Goal: Find specific page/section: Find specific page/section

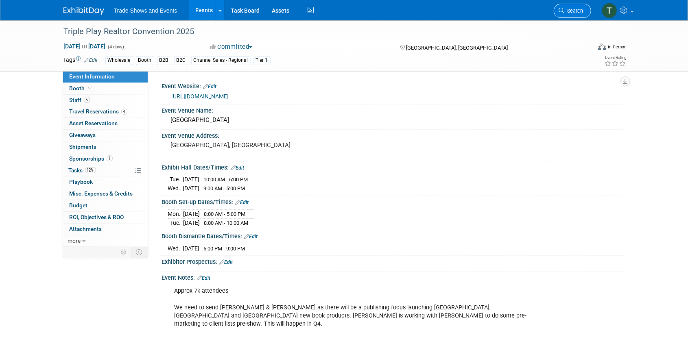
click at [581, 12] on span "Search" at bounding box center [574, 11] width 19 height 6
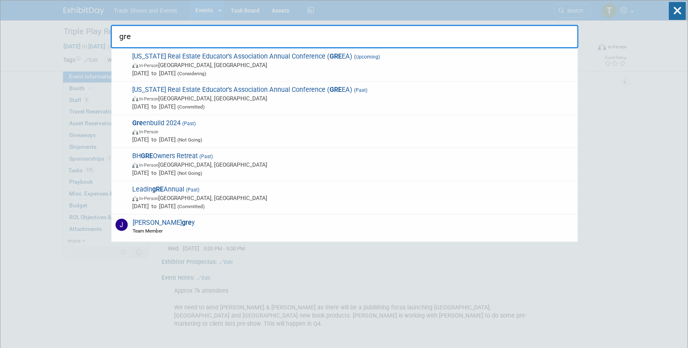
type input "gre"
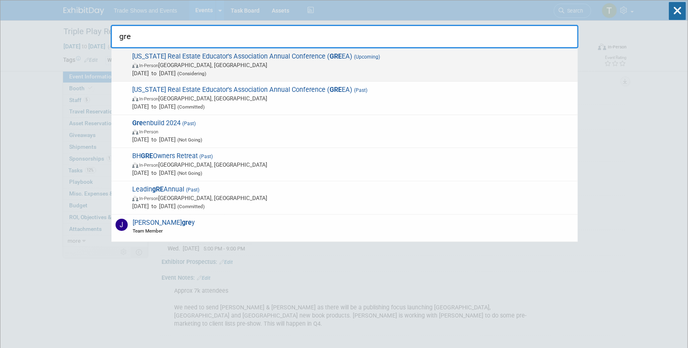
click at [180, 58] on span "[US_STATE] Real Estate Educator's Association Annual Conference ( GRE EA) (Upco…" at bounding box center [352, 64] width 444 height 25
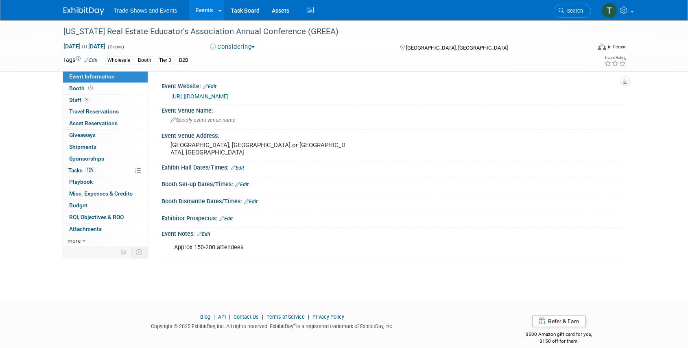
click at [195, 98] on link "https://greea.org/greea-events/" at bounding box center [200, 96] width 57 height 7
click at [113, 87] on link "Booth" at bounding box center [105, 88] width 85 height 11
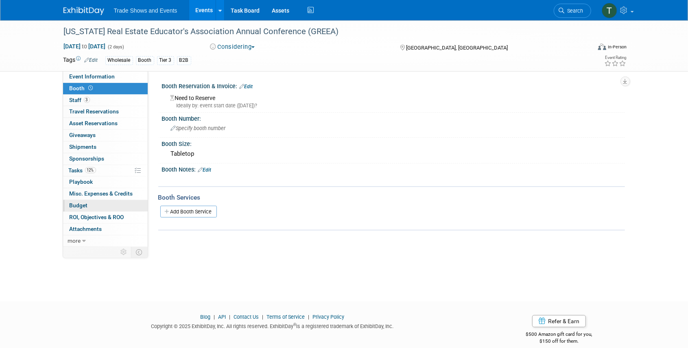
click at [76, 205] on span "Budget" at bounding box center [79, 205] width 18 height 7
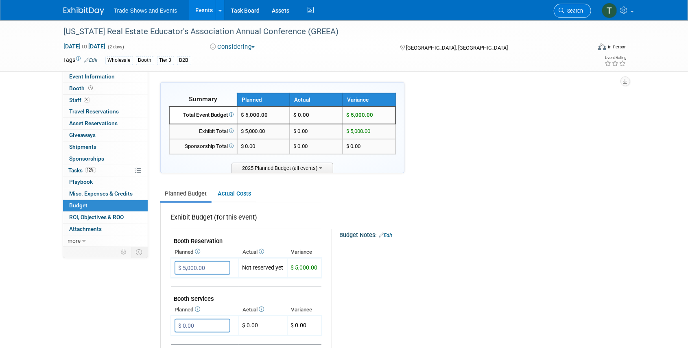
click at [573, 10] on span "Search" at bounding box center [574, 11] width 19 height 6
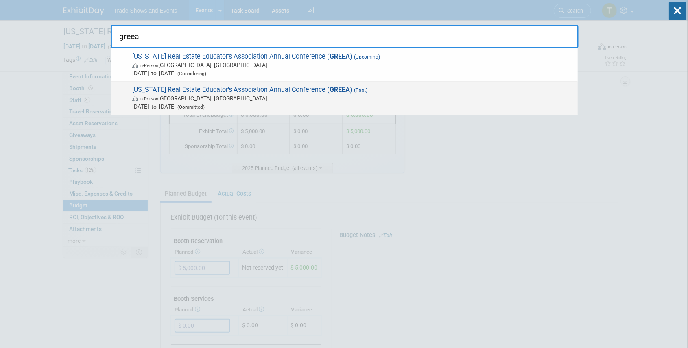
type input "greea"
click at [280, 91] on span "Georgia Real Estate Educator's Association Annual Conference ( GREEA ) (Past) I…" at bounding box center [352, 98] width 444 height 25
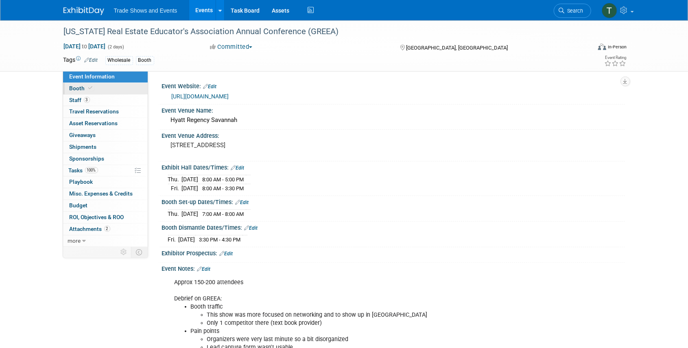
click at [78, 89] on span "Booth" at bounding box center [82, 88] width 25 height 7
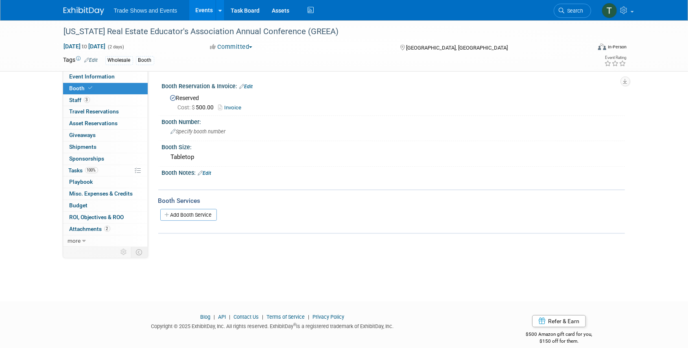
click at [236, 107] on link "Invoice" at bounding box center [231, 108] width 27 height 6
click at [75, 76] on span "Event Information" at bounding box center [93, 76] width 46 height 7
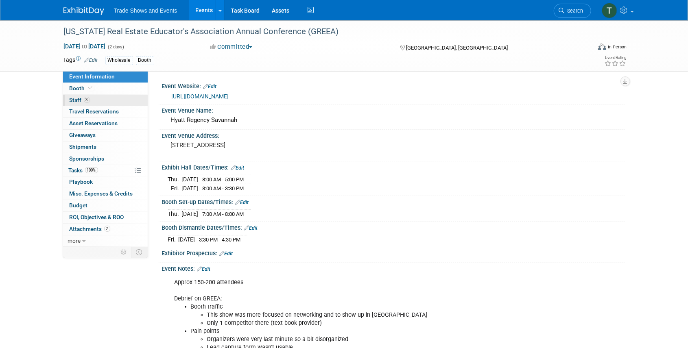
click at [82, 98] on span "Staff 3" at bounding box center [80, 100] width 20 height 7
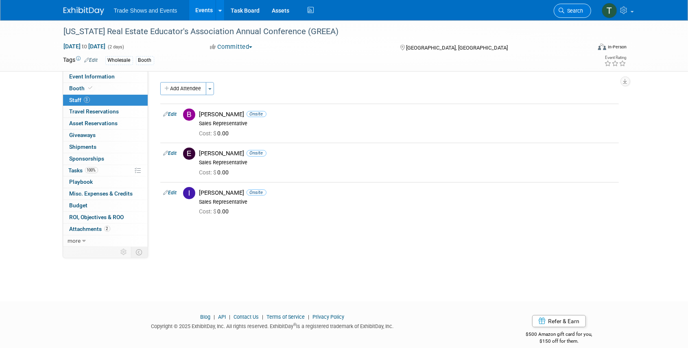
click at [571, 7] on link "Search" at bounding box center [572, 11] width 37 height 14
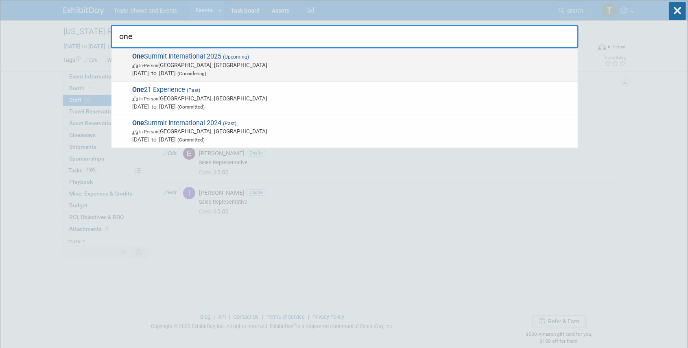
type input "one"
click at [216, 56] on span "One Summit International 2025 (Upcoming) In-Person [GEOGRAPHIC_DATA], [GEOGRAPH…" at bounding box center [352, 64] width 444 height 25
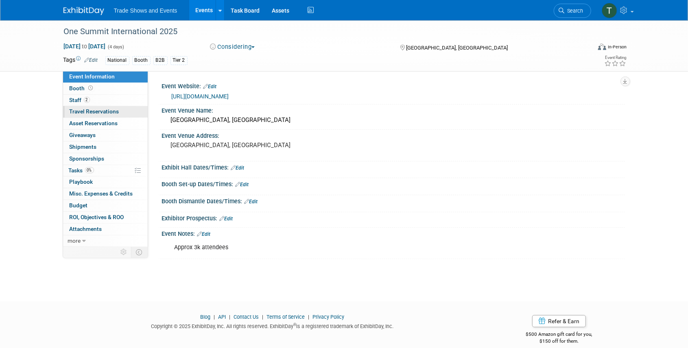
click at [90, 111] on span "Travel Reservations 0" at bounding box center [95, 111] width 50 height 7
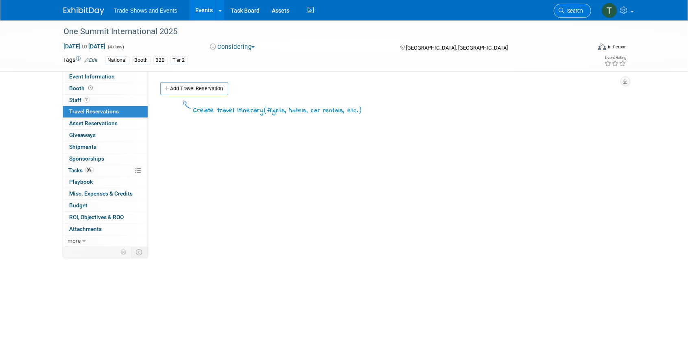
click at [579, 10] on span "Search" at bounding box center [574, 11] width 19 height 6
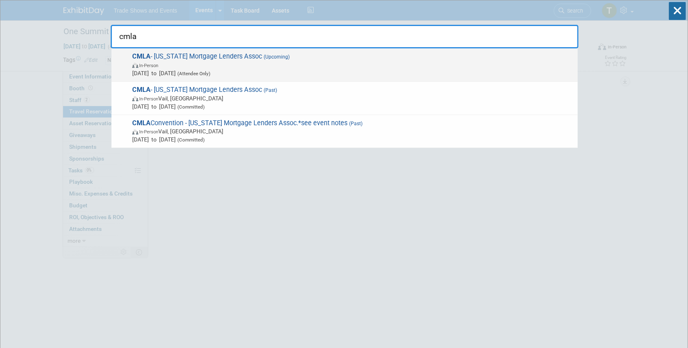
type input "cmla"
click at [251, 55] on span "CMLA - Colorado Mortgage Lenders Assoc (Upcoming) In-Person Oct 1, 2025 to Oct …" at bounding box center [352, 64] width 444 height 25
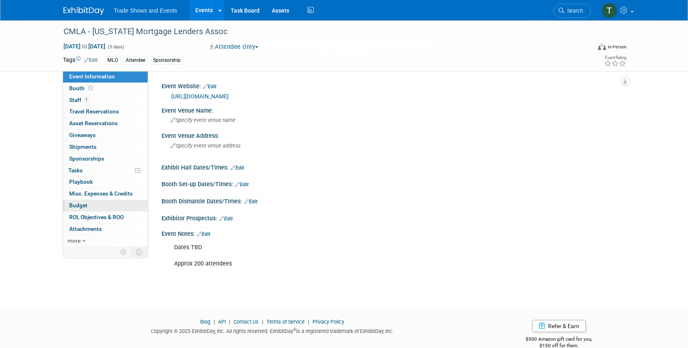
click at [79, 205] on span "Budget" at bounding box center [79, 205] width 18 height 7
